Goal: Task Accomplishment & Management: Use online tool/utility

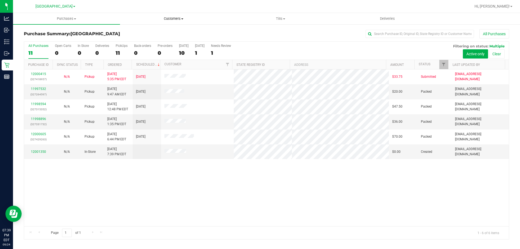
click at [180, 18] on span "Customers" at bounding box center [173, 18] width 106 height 5
click at [175, 33] on li "All customers" at bounding box center [173, 33] width 107 height 6
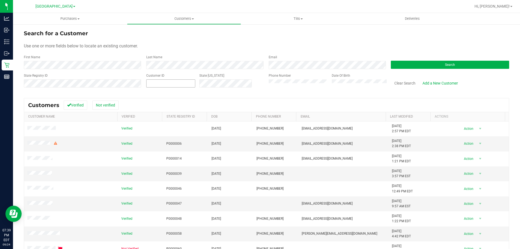
click at [163, 83] on span at bounding box center [170, 83] width 49 height 8
type input "1544961"
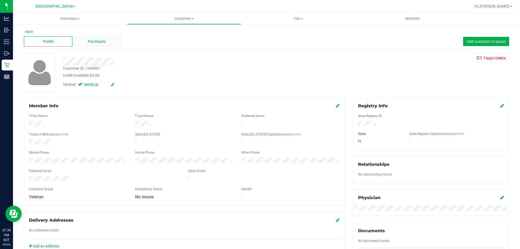
click at [87, 41] on div "Purchases" at bounding box center [96, 41] width 48 height 10
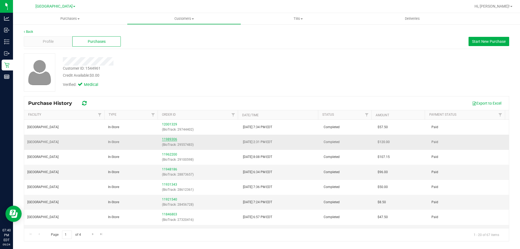
click at [167, 139] on link "11989306" at bounding box center [169, 139] width 15 height 4
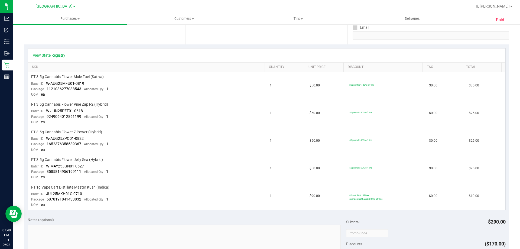
scroll to position [135, 0]
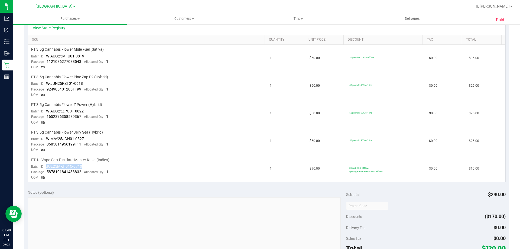
drag, startPoint x: 82, startPoint y: 167, endPoint x: 47, endPoint y: 167, distance: 35.8
click at [47, 167] on td "FT 1g Vape Cart Distillate Master Kush (Indica) Batch ID JUL25MKH01C-0710 Packa…" at bounding box center [147, 168] width 239 height 27
copy span "JUL25MKH01C-0710"
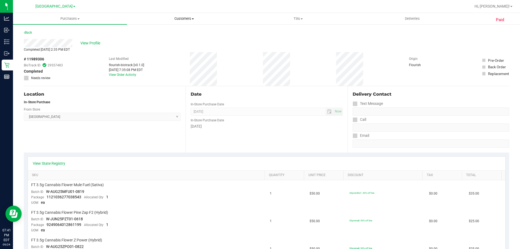
click at [193, 18] on span at bounding box center [193, 18] width 2 height 1
click at [191, 33] on li "All customers" at bounding box center [184, 33] width 114 height 6
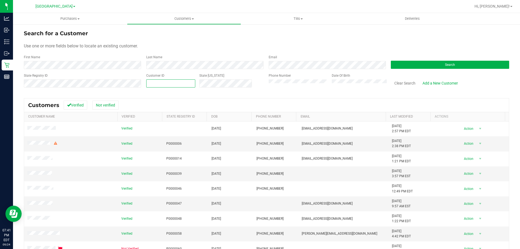
click at [155, 83] on span at bounding box center [170, 83] width 49 height 8
type input "74293"
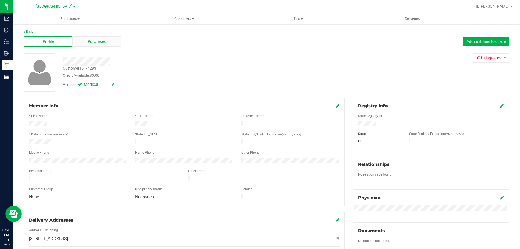
click at [97, 38] on div "Purchases" at bounding box center [96, 41] width 48 height 10
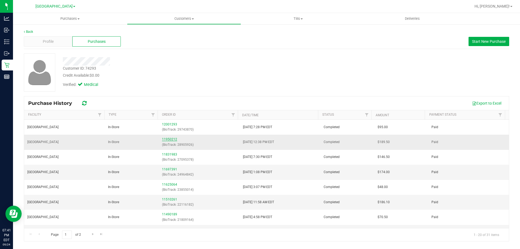
click at [168, 138] on link "11950212" at bounding box center [169, 139] width 15 height 4
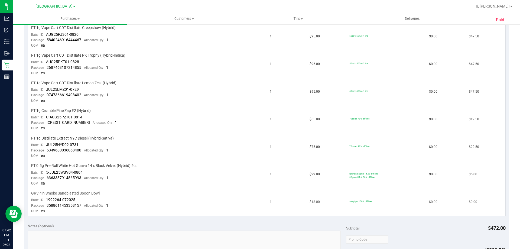
scroll to position [162, 0]
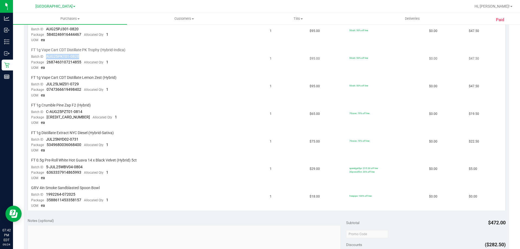
drag, startPoint x: 87, startPoint y: 57, endPoint x: 46, endPoint y: 57, distance: 40.9
click at [46, 57] on td "FT 1g Vape Cart CDT Distillate PK Trophy (Hybrid-Indica) Batch ID AUG25PKT01-08…" at bounding box center [147, 59] width 239 height 28
copy span "AUG25PKT01-0828"
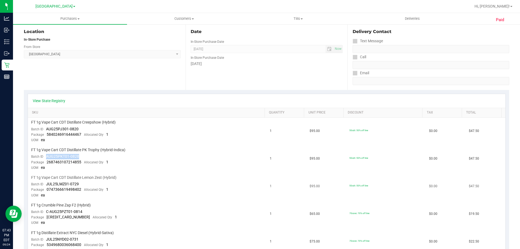
scroll to position [0, 0]
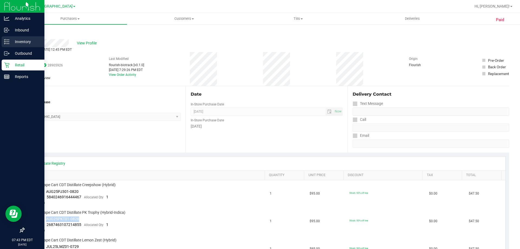
click at [11, 44] on p "Inventory" at bounding box center [25, 41] width 32 height 6
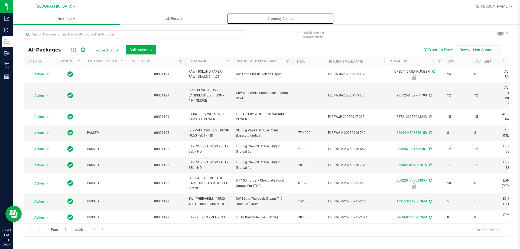
click at [288, 18] on span "Inventory Counts" at bounding box center [280, 18] width 40 height 5
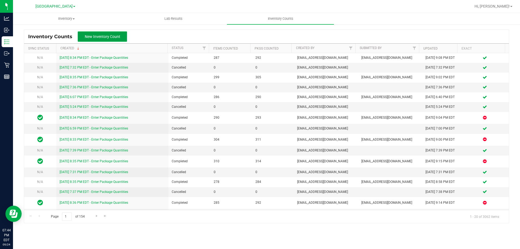
click at [114, 40] on button "New Inventory Count" at bounding box center [102, 36] width 49 height 10
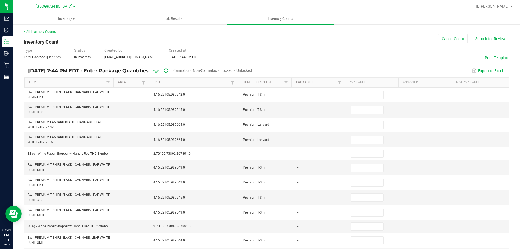
click at [252, 70] on span "Unlocked" at bounding box center [243, 70] width 15 height 4
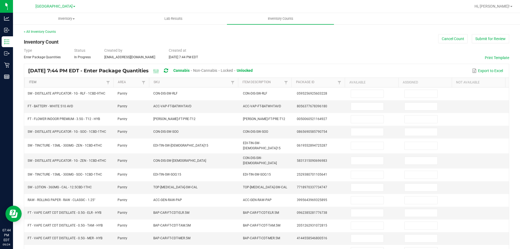
click at [94, 84] on link "Item" at bounding box center [67, 82] width 76 height 4
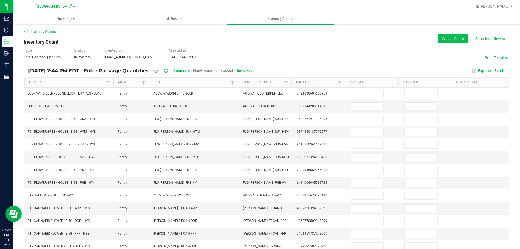
click at [315, 41] on button "Cancel Count" at bounding box center [453, 38] width 30 height 9
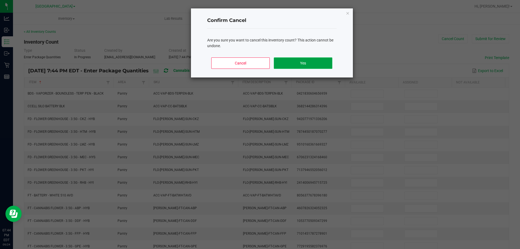
click at [315, 61] on button "Yes" at bounding box center [303, 62] width 58 height 11
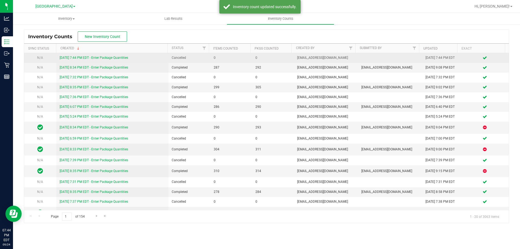
click at [126, 57] on link "[DATE] 7:44 PM EDT - Enter Package Quantities" at bounding box center [94, 58] width 69 height 4
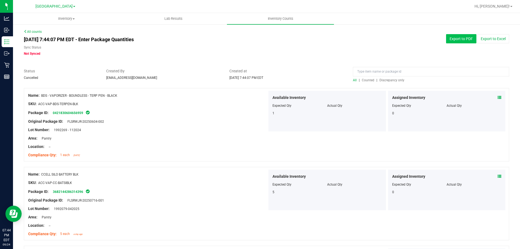
click at [315, 41] on button "Export to PDF" at bounding box center [461, 38] width 30 height 9
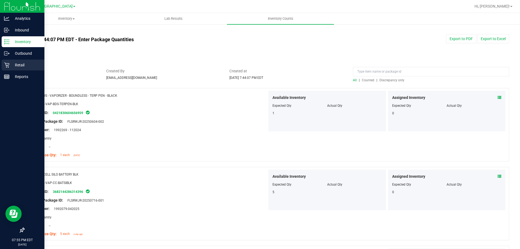
click at [9, 65] on icon at bounding box center [6, 64] width 5 height 5
